Goal: Transaction & Acquisition: Subscribe to service/newsletter

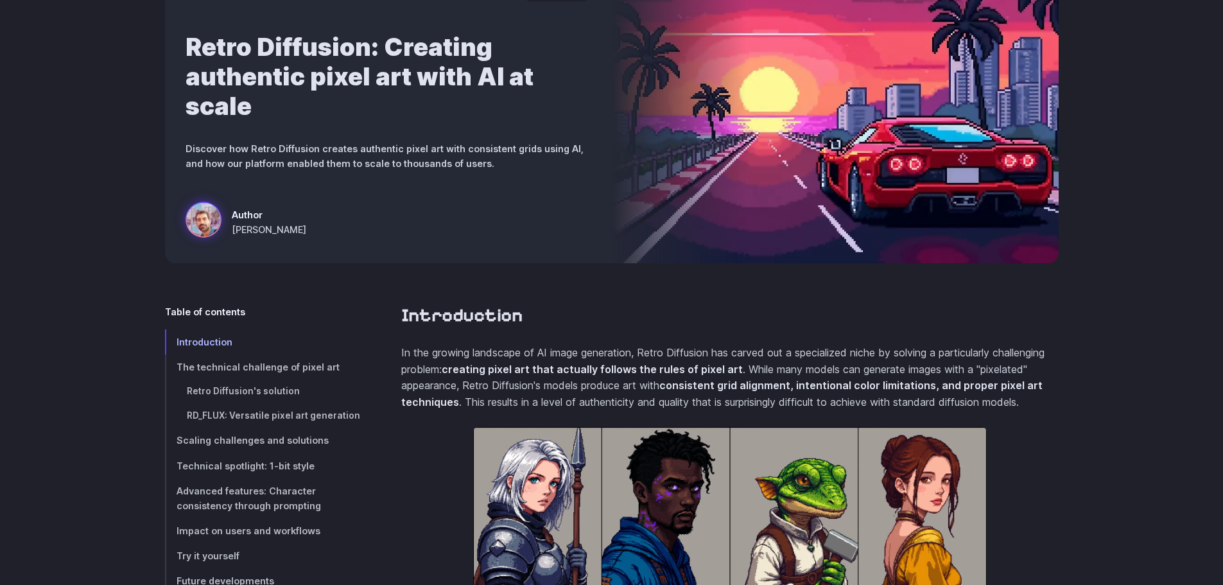
scroll to position [321, 0]
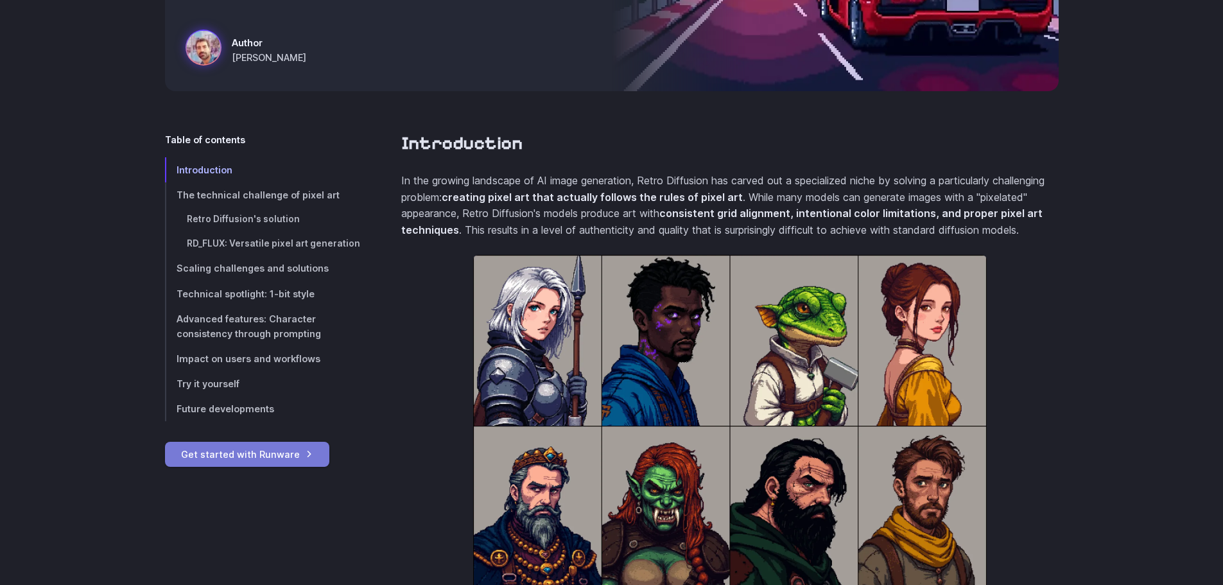
click at [251, 459] on link "Get started with Runware" at bounding box center [247, 454] width 164 height 25
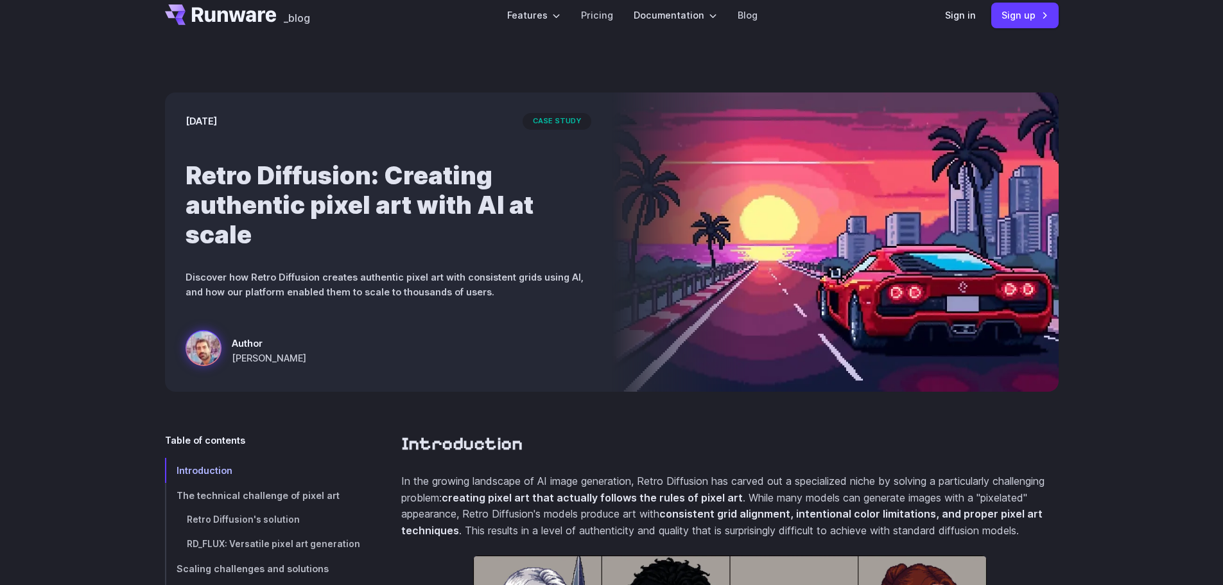
scroll to position [0, 0]
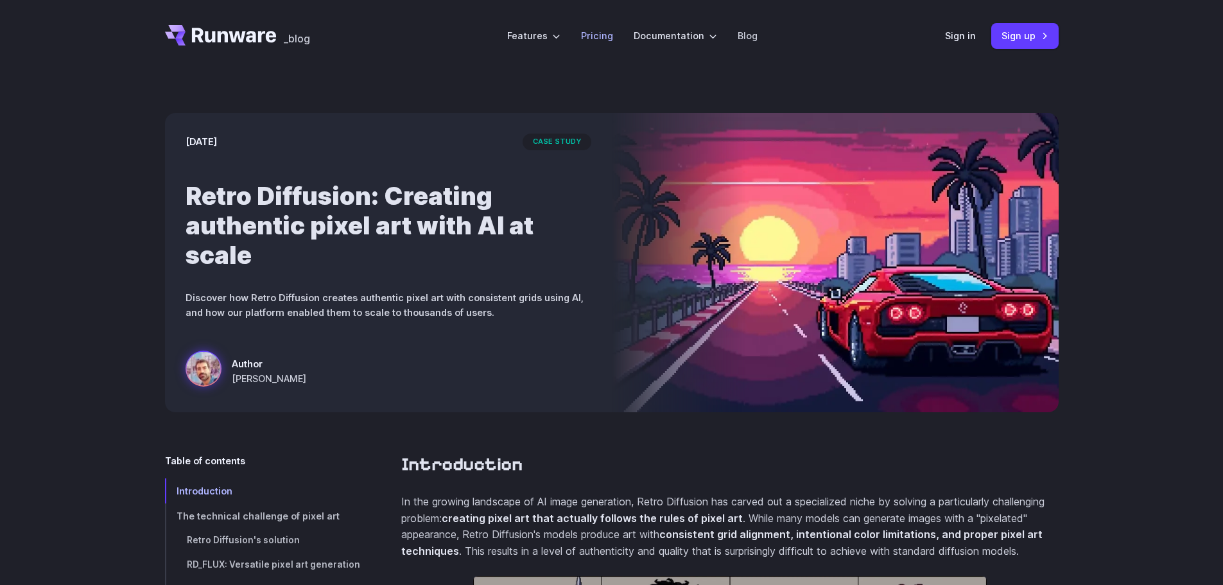
click at [598, 31] on link "Pricing" at bounding box center [597, 35] width 32 height 15
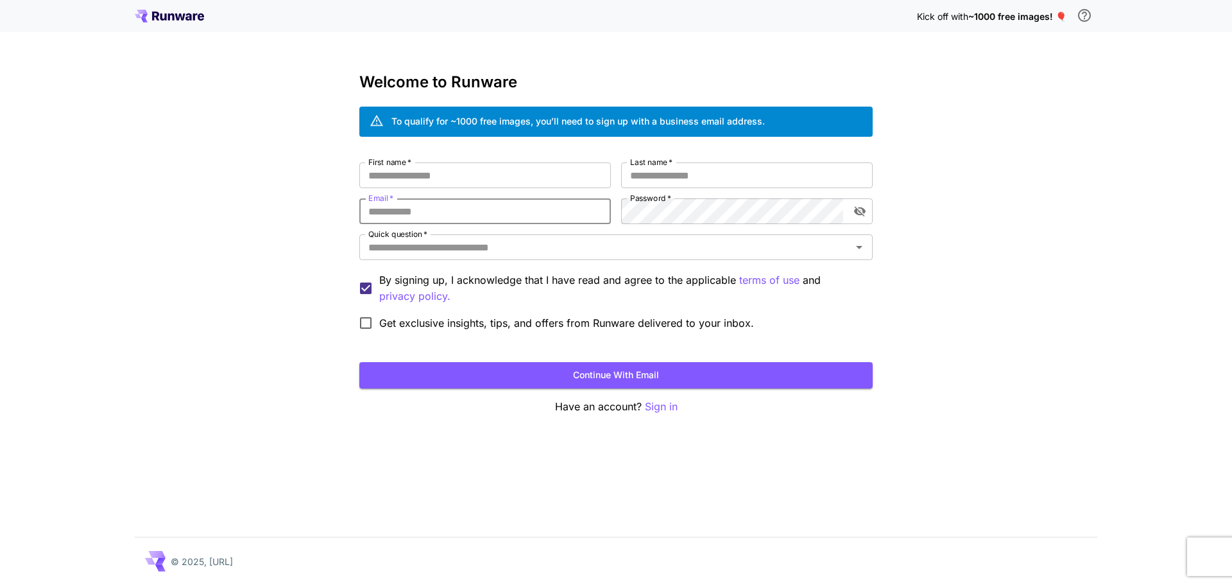
click at [429, 212] on input "Email   *" at bounding box center [485, 211] width 252 height 26
click at [183, 265] on div "Kick off with ~1000 free images! 🎈 Welcome to Runware To qualify for ~1000 free…" at bounding box center [616, 292] width 1232 height 585
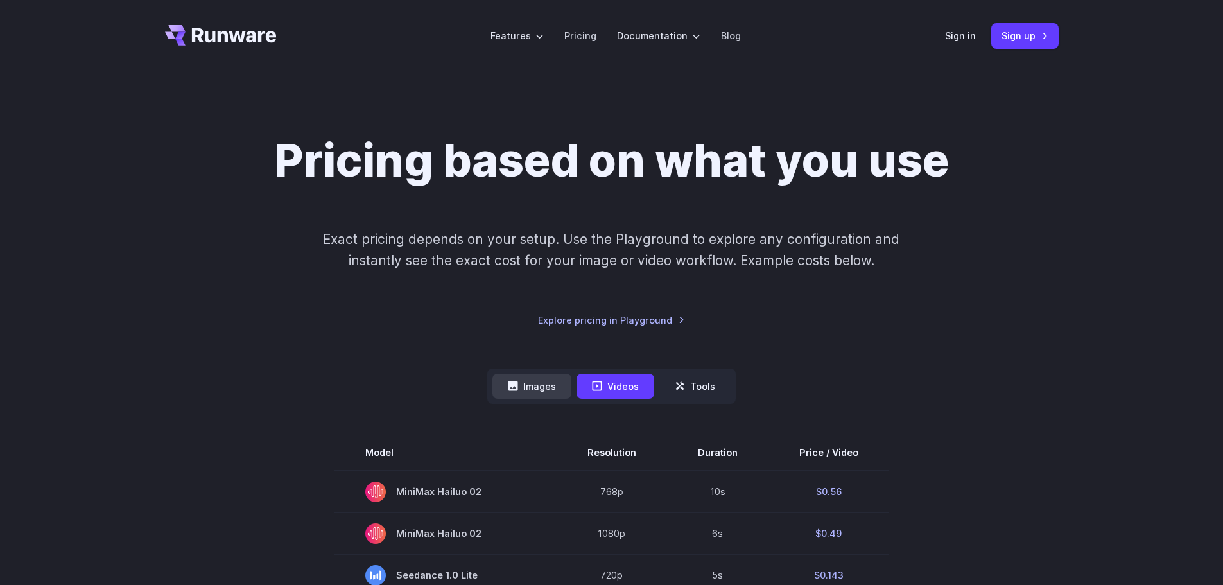
click at [524, 392] on button "Images" at bounding box center [531, 386] width 79 height 25
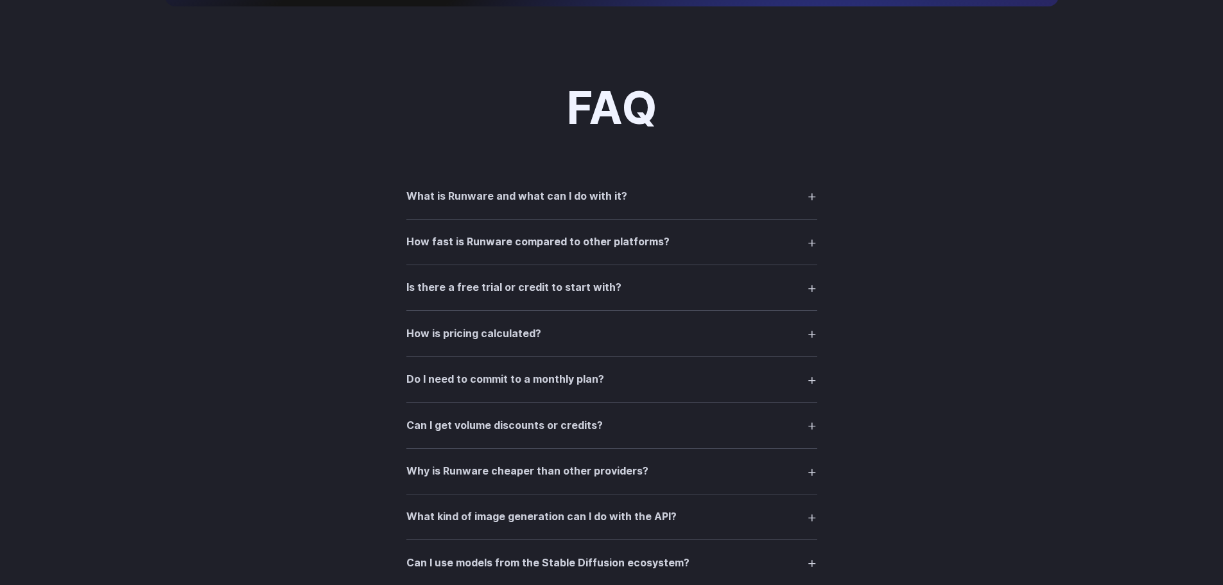
scroll to position [1605, 0]
click at [815, 193] on summary "What is Runware and what can I do with it?" at bounding box center [611, 195] width 411 height 24
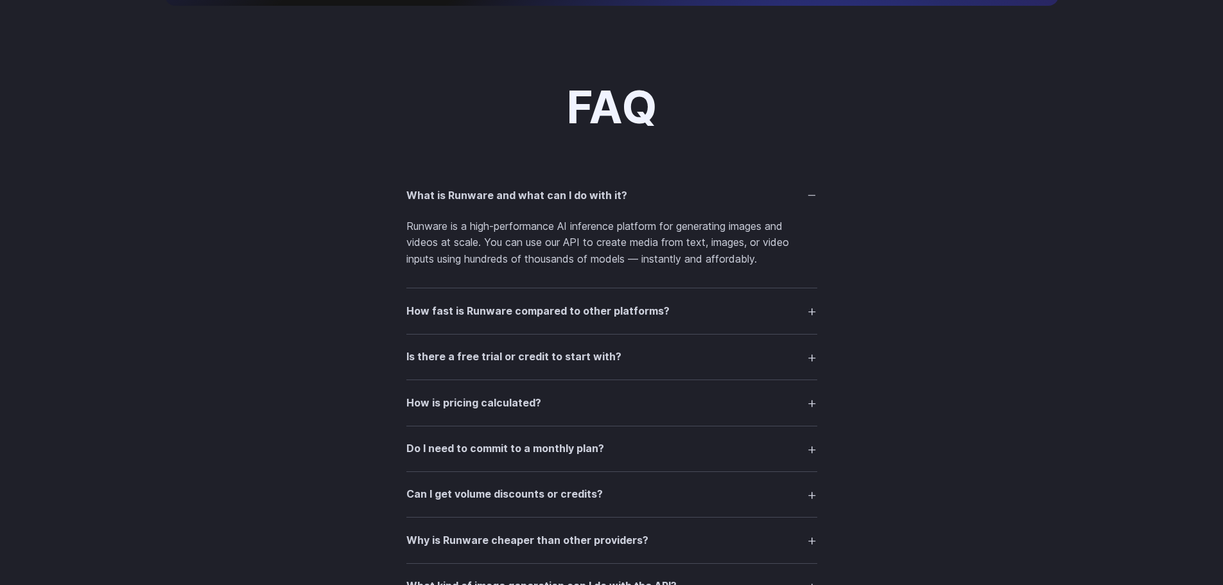
click at [814, 193] on summary "What is Runware and what can I do with it?" at bounding box center [611, 195] width 411 height 24
